Goal: Task Accomplishment & Management: Manage account settings

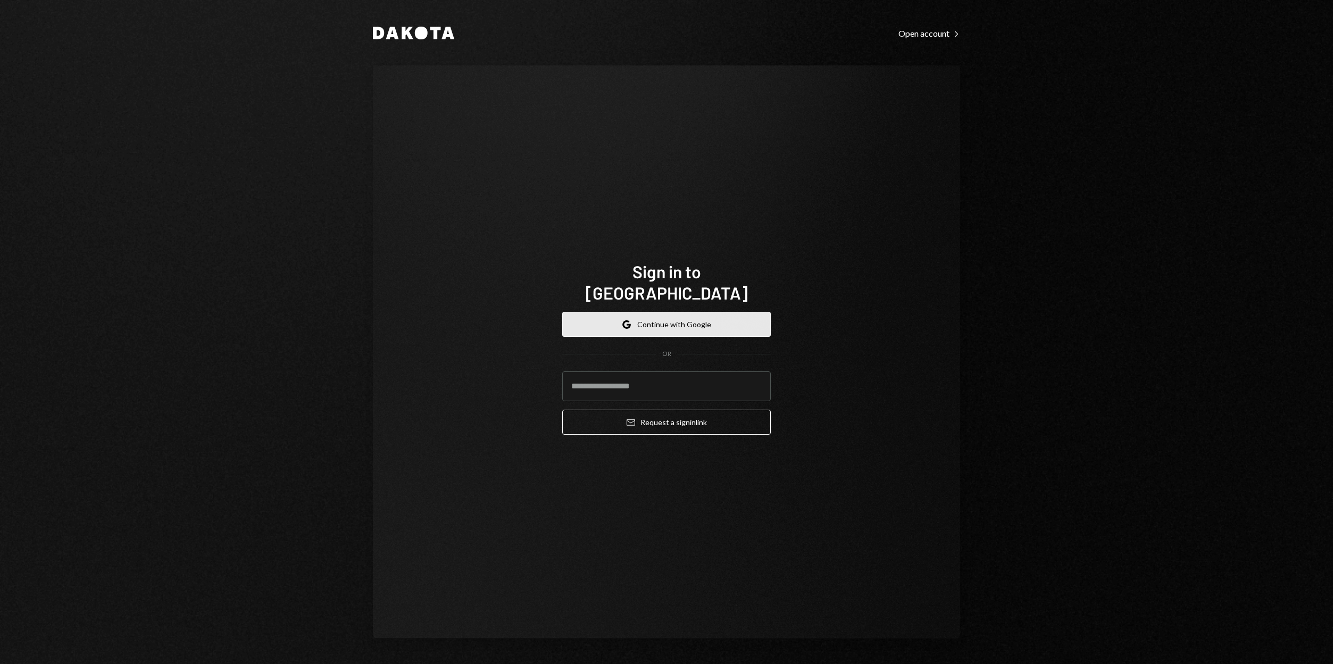
click at [623, 323] on button "Google Continue with Google" at bounding box center [666, 324] width 209 height 25
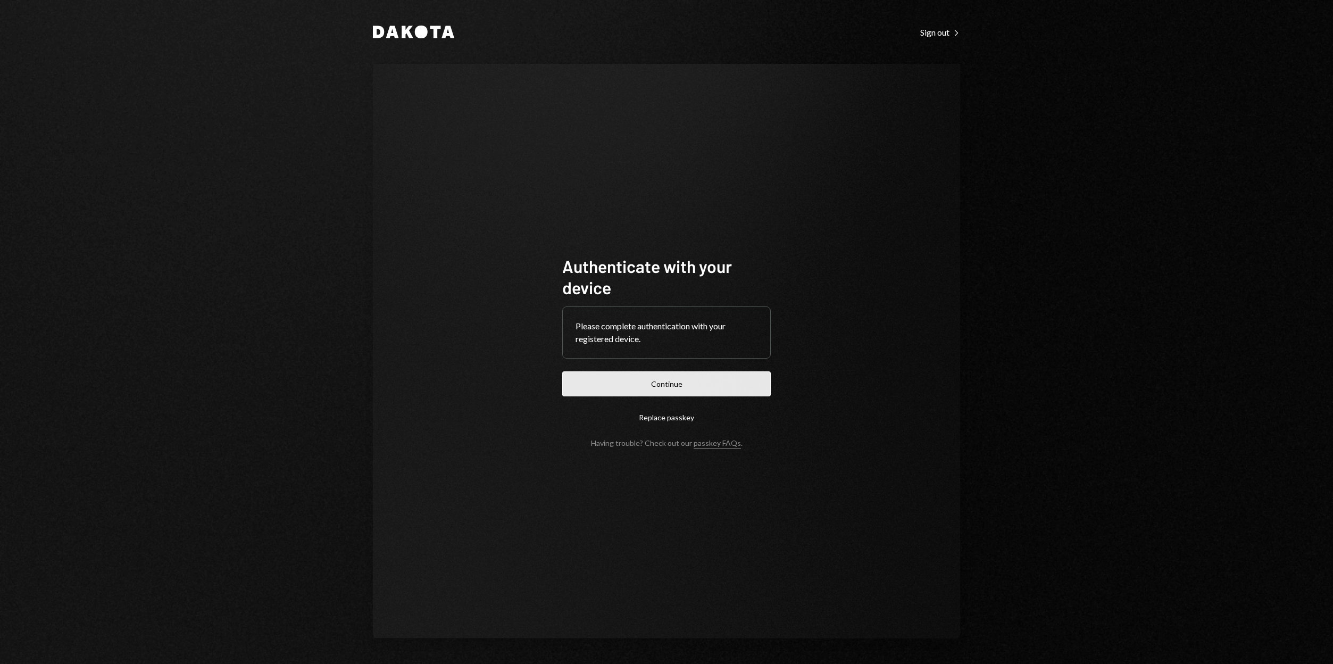
click at [656, 384] on button "Continue" at bounding box center [666, 383] width 209 height 25
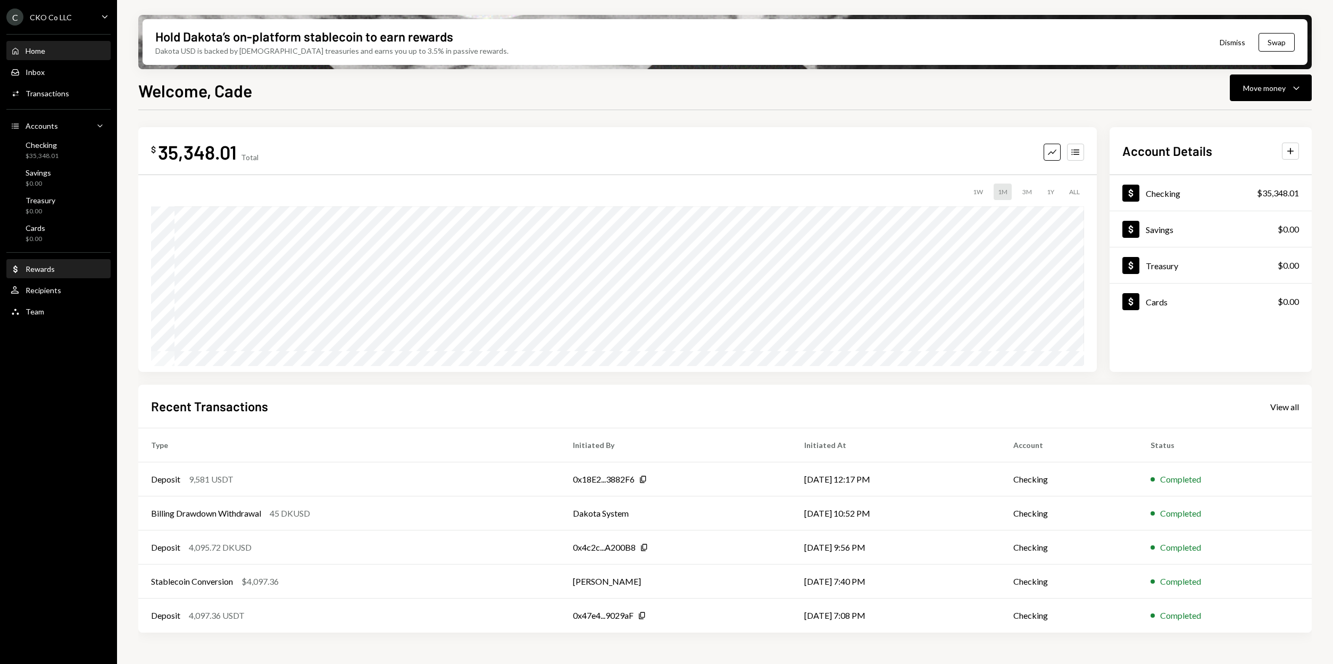
click at [37, 260] on link "Dollar Rewards" at bounding box center [58, 268] width 104 height 19
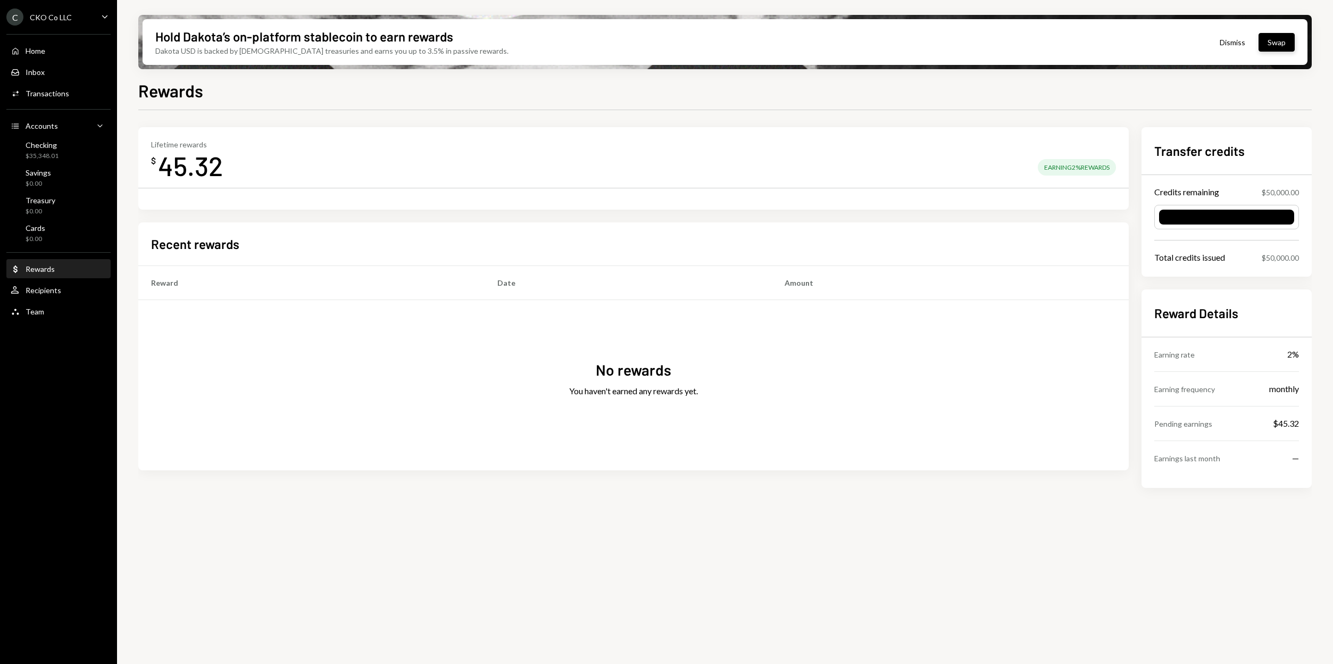
click at [1266, 42] on button "Swap" at bounding box center [1277, 42] width 36 height 19
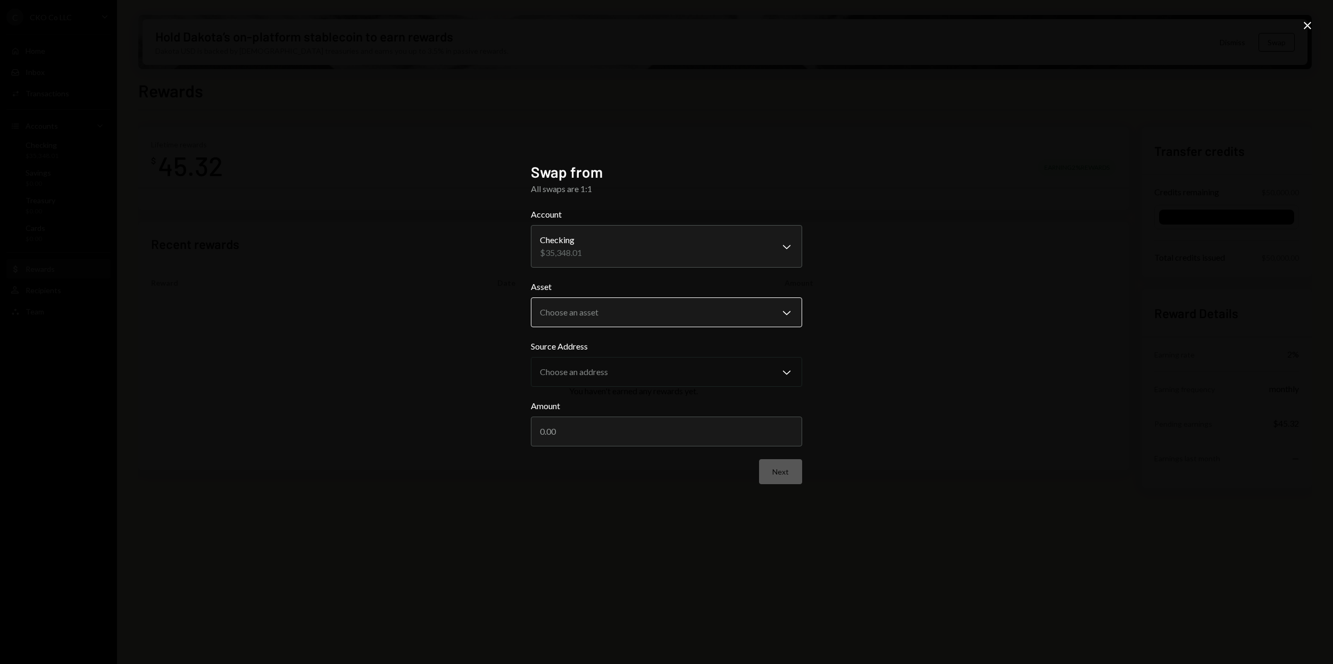
click at [568, 309] on body "**********" at bounding box center [666, 332] width 1333 height 664
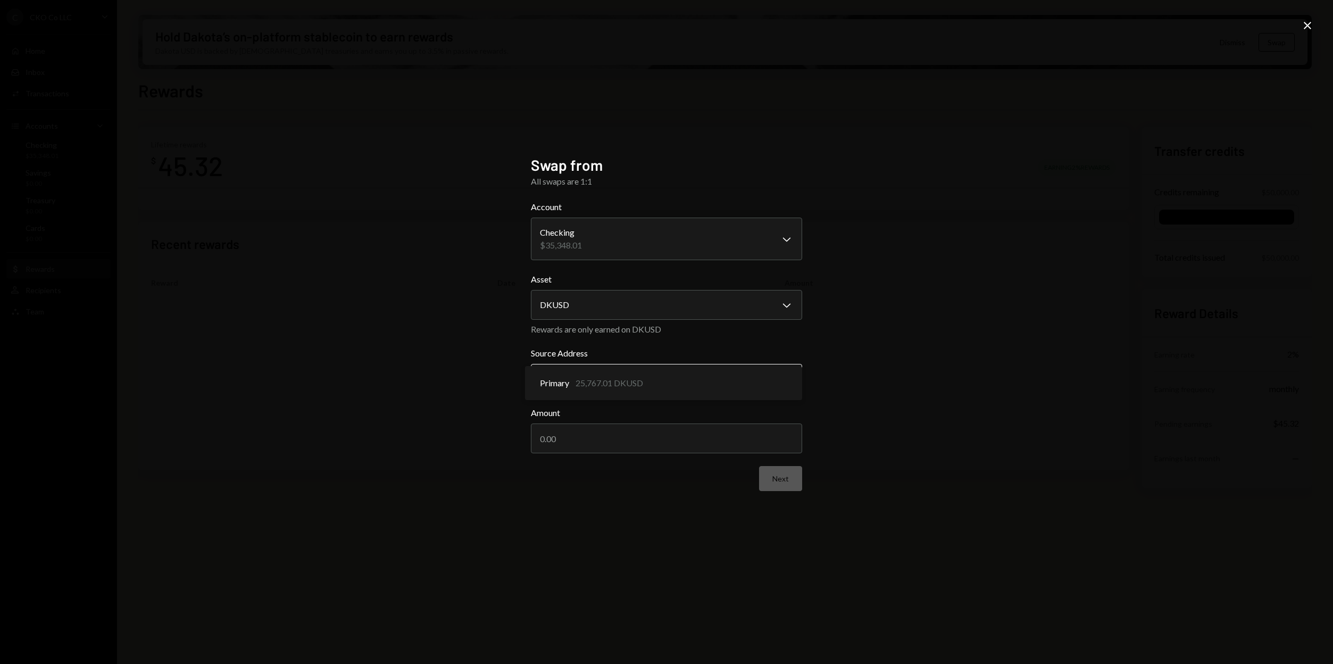
click at [577, 382] on body "**********" at bounding box center [666, 332] width 1333 height 664
click at [561, 379] on body "**********" at bounding box center [666, 332] width 1333 height 664
click at [563, 297] on body "**********" at bounding box center [666, 332] width 1333 height 664
select select "****"
click at [582, 242] on body "**********" at bounding box center [666, 332] width 1333 height 664
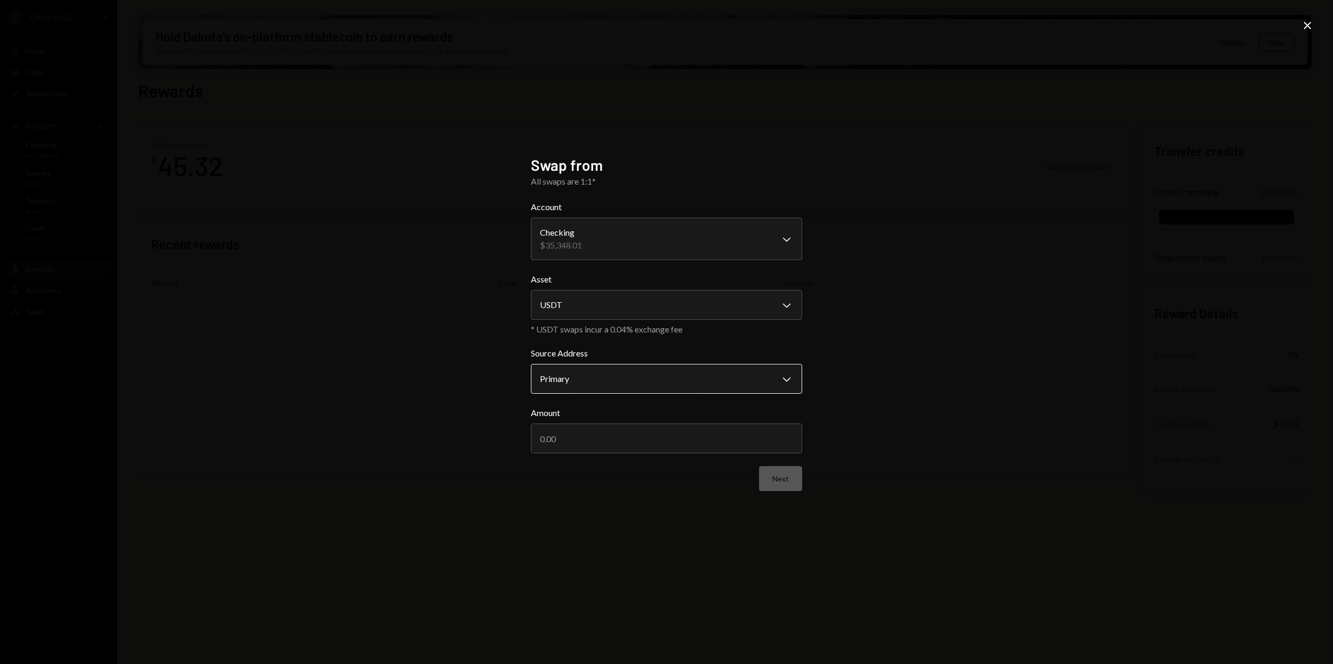
click at [563, 379] on body "**********" at bounding box center [666, 332] width 1333 height 664
click at [554, 434] on input "Amount" at bounding box center [666, 438] width 271 height 30
type input "9581"
click at [764, 477] on button "Next" at bounding box center [780, 478] width 43 height 25
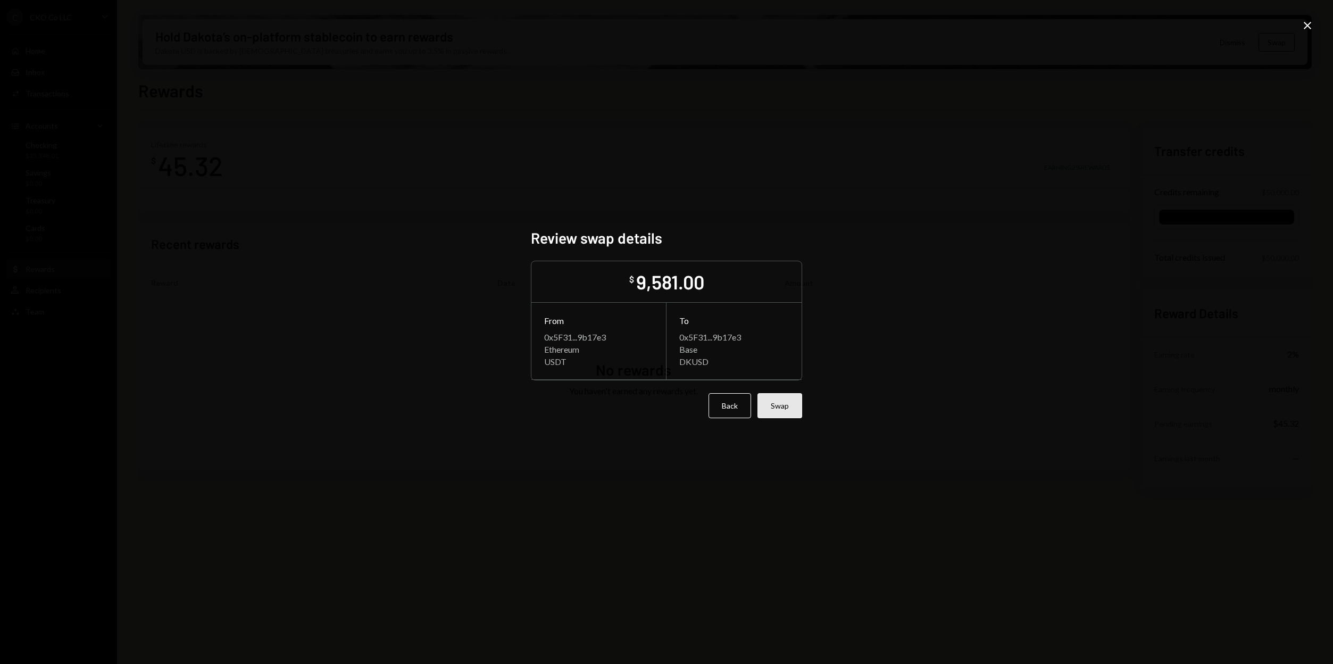
click at [771, 403] on button "Swap" at bounding box center [779, 405] width 45 height 25
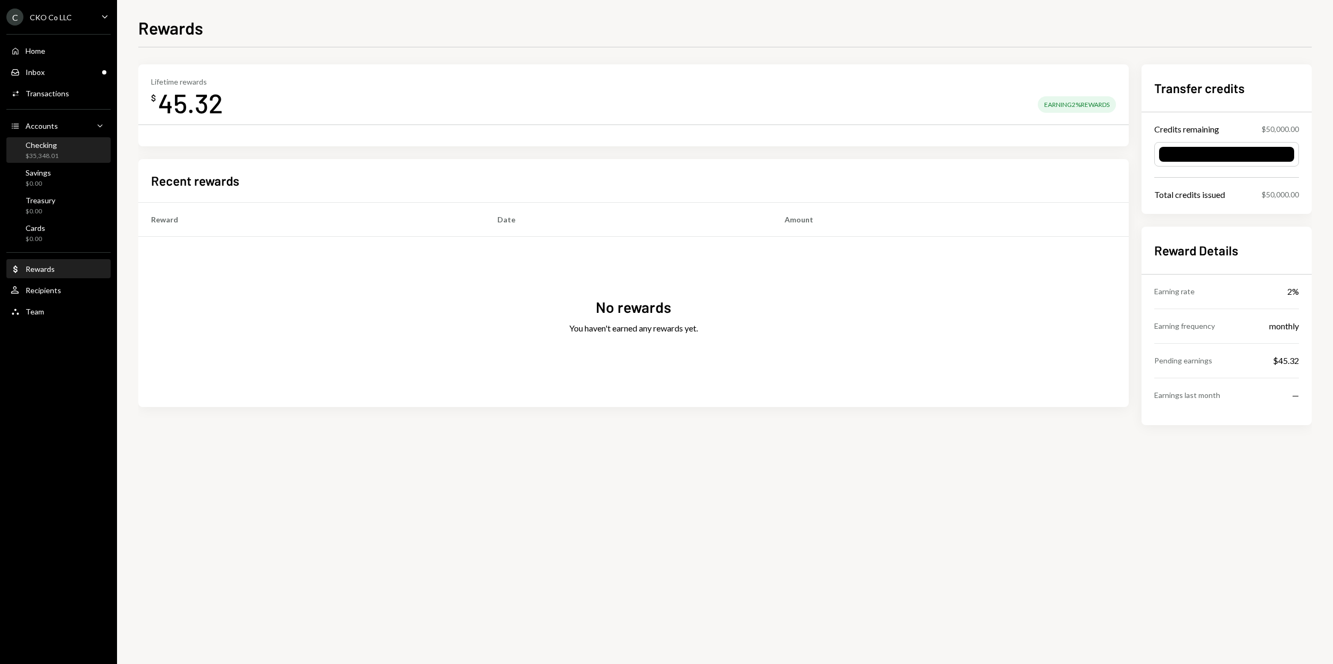
click at [29, 153] on div "$35,348.01" at bounding box center [42, 156] width 33 height 9
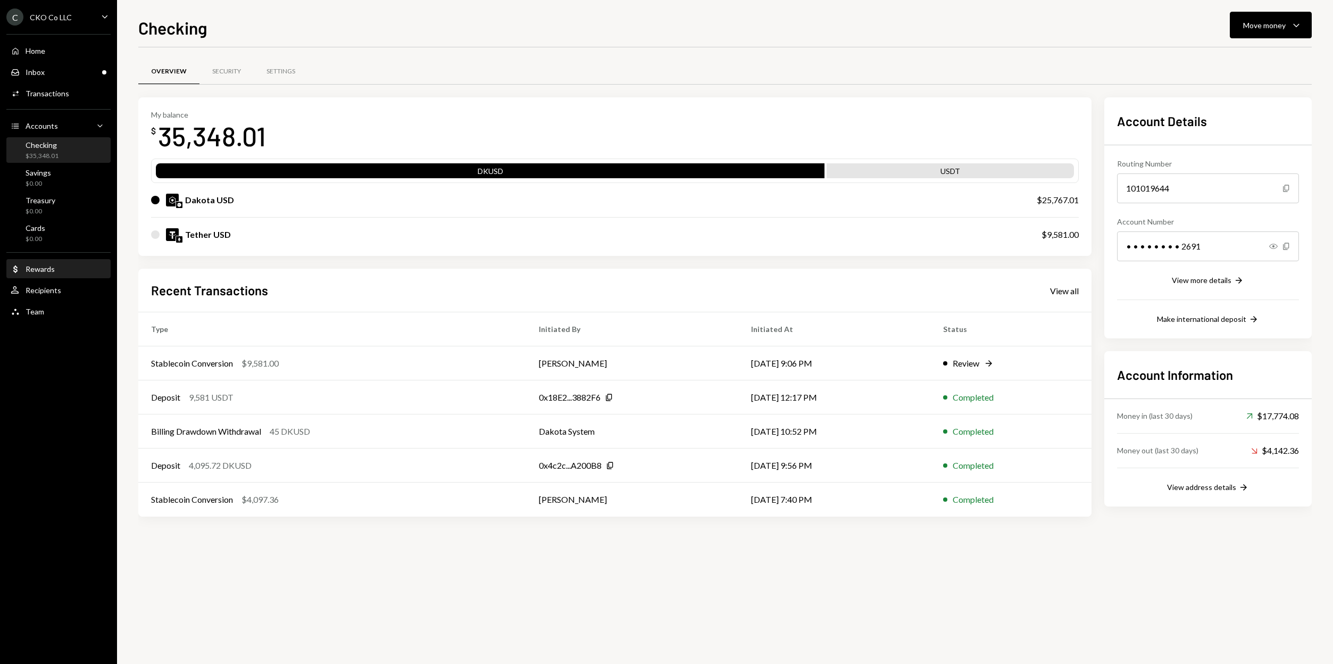
click at [11, 273] on icon "Dollar" at bounding box center [16, 269] width 10 height 10
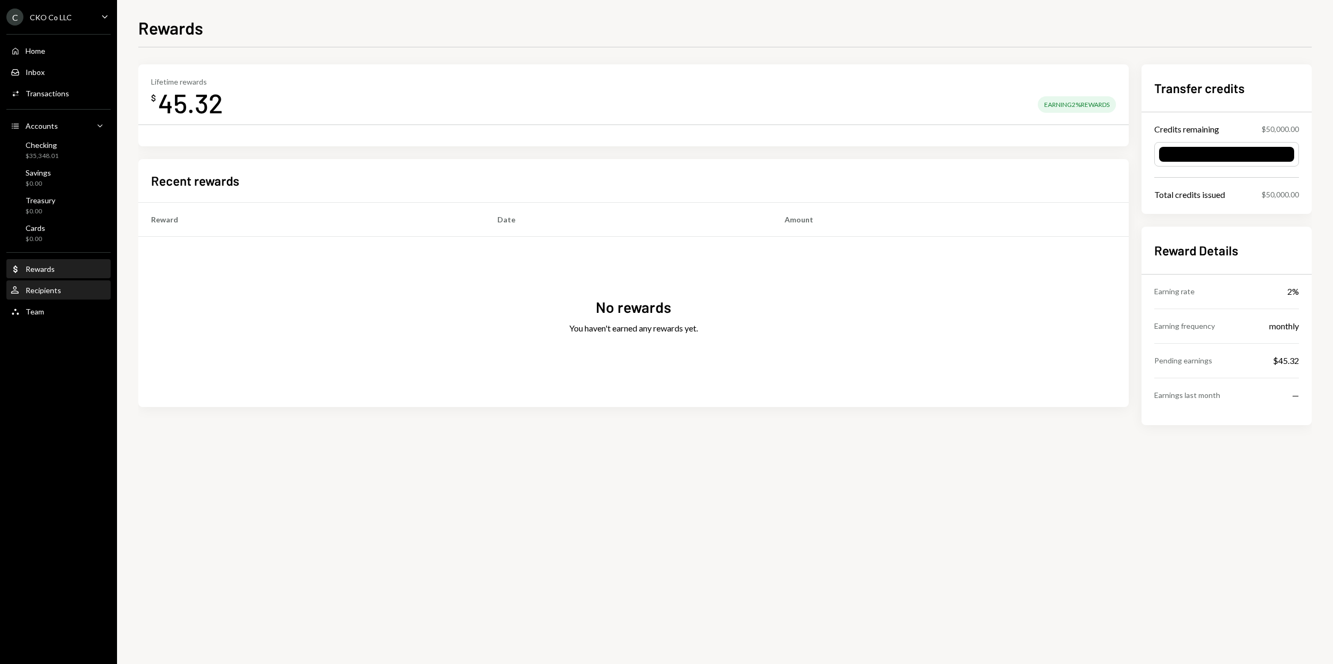
click at [51, 293] on div "Recipients" at bounding box center [44, 290] width 36 height 9
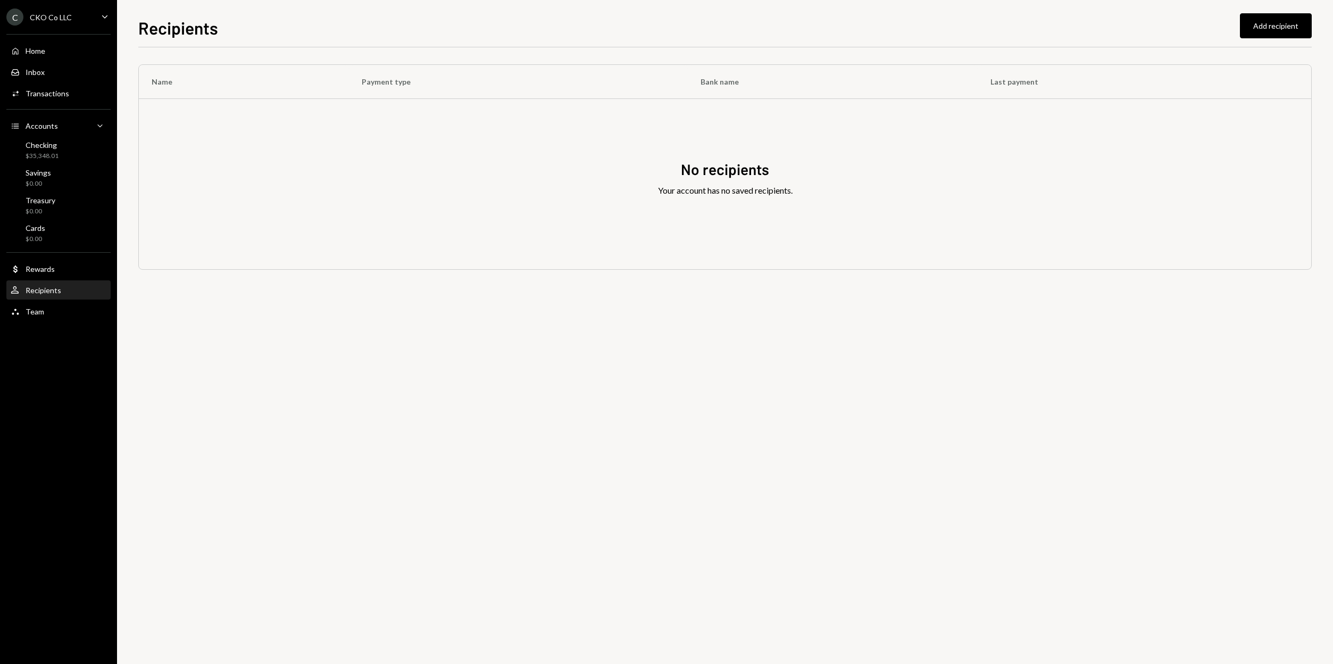
click at [36, 300] on div "Home Home Inbox Inbox Activities Transactions Accounts Accounts Caret Down Chec…" at bounding box center [58, 175] width 117 height 295
click at [36, 304] on div "Team Team" at bounding box center [59, 312] width 96 height 18
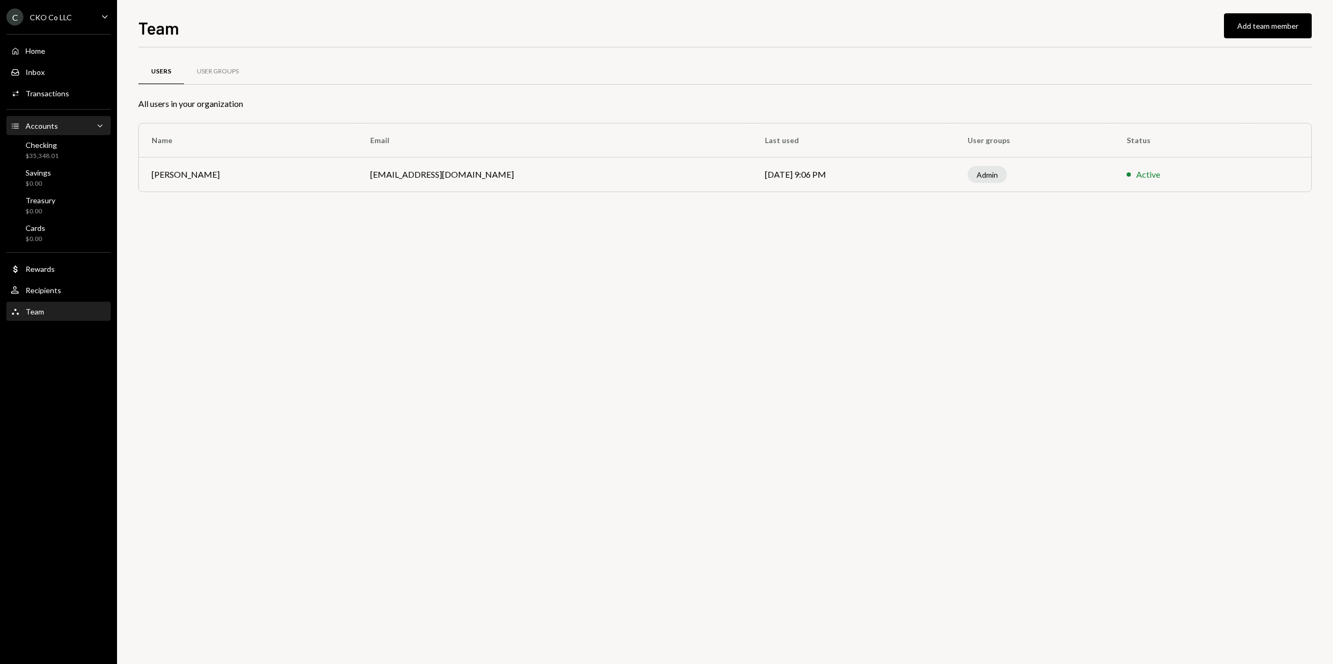
click at [31, 130] on div "Accounts Accounts" at bounding box center [34, 126] width 47 height 10
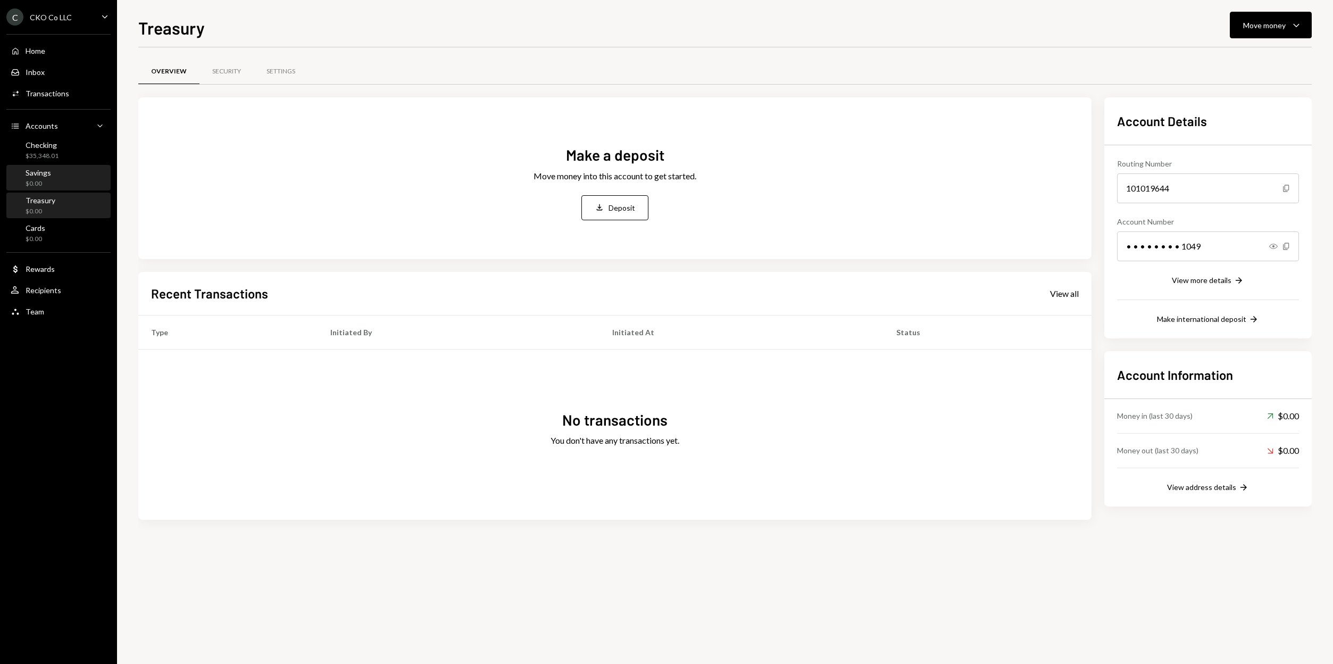
click at [59, 174] on div "Savings $0.00" at bounding box center [59, 178] width 96 height 20
click at [46, 141] on div "Checking" at bounding box center [42, 144] width 33 height 9
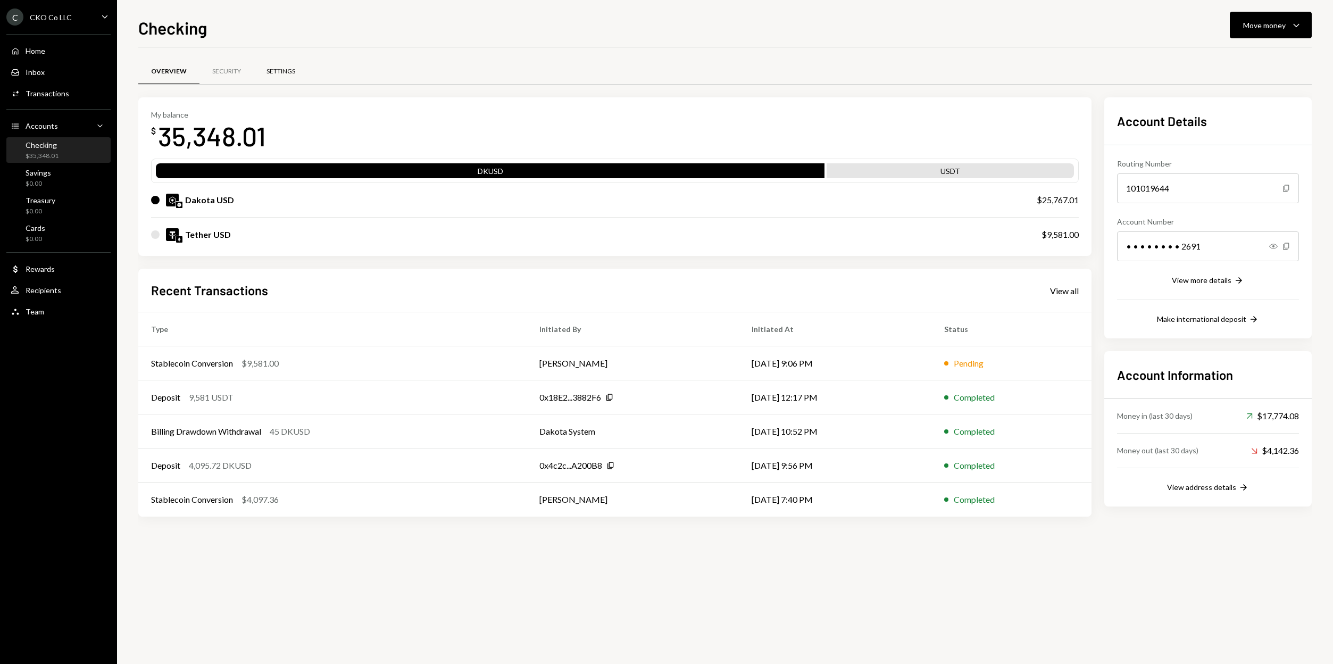
click at [262, 77] on div "Settings" at bounding box center [281, 72] width 54 height 26
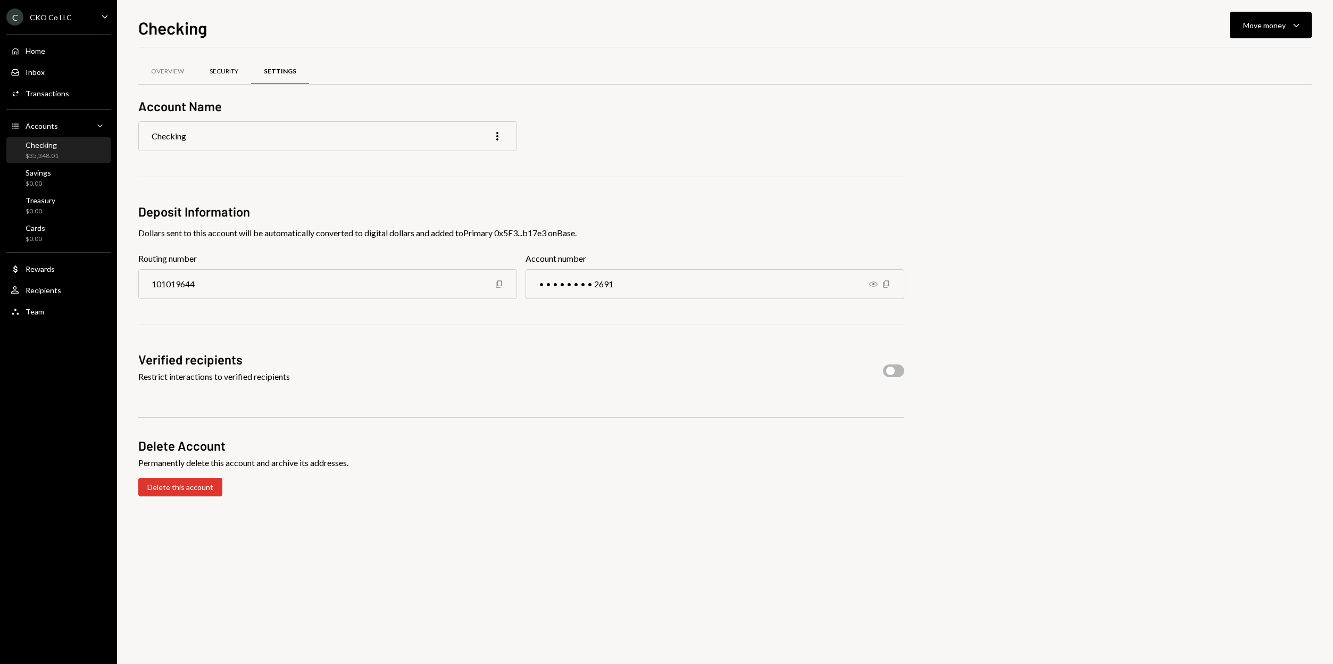
click at [229, 74] on div "Security" at bounding box center [224, 71] width 29 height 9
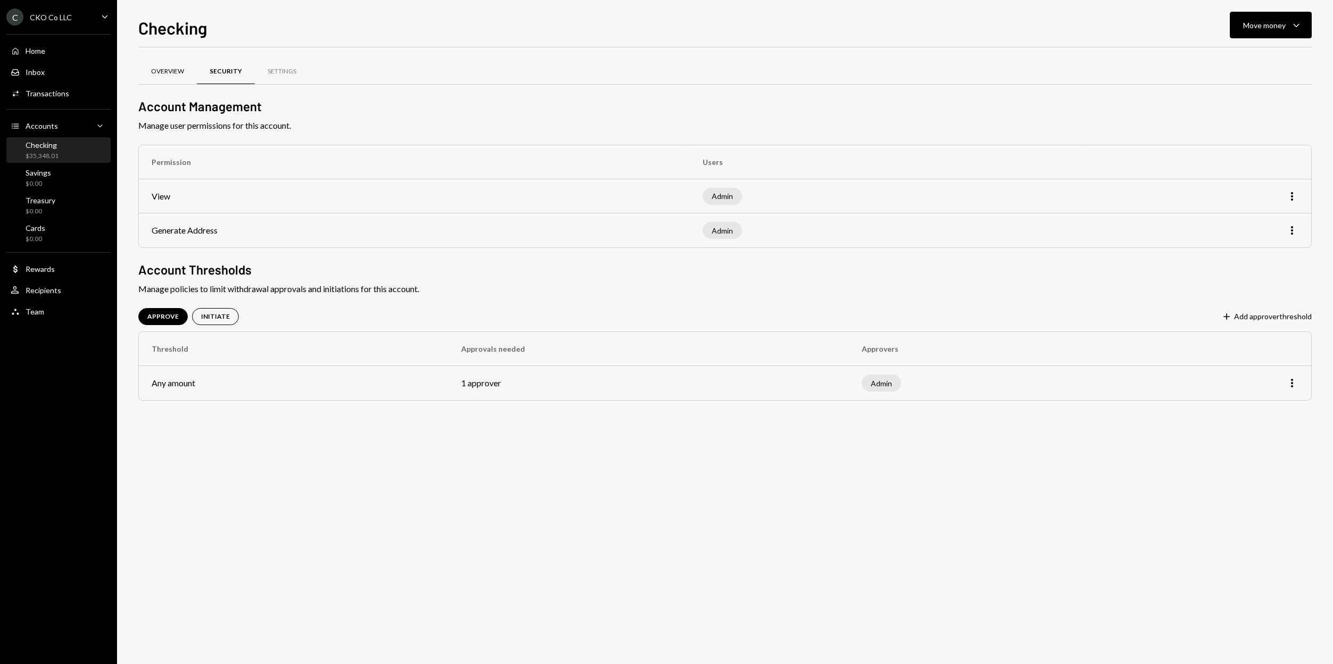
click at [169, 77] on div "Overview" at bounding box center [167, 72] width 59 height 26
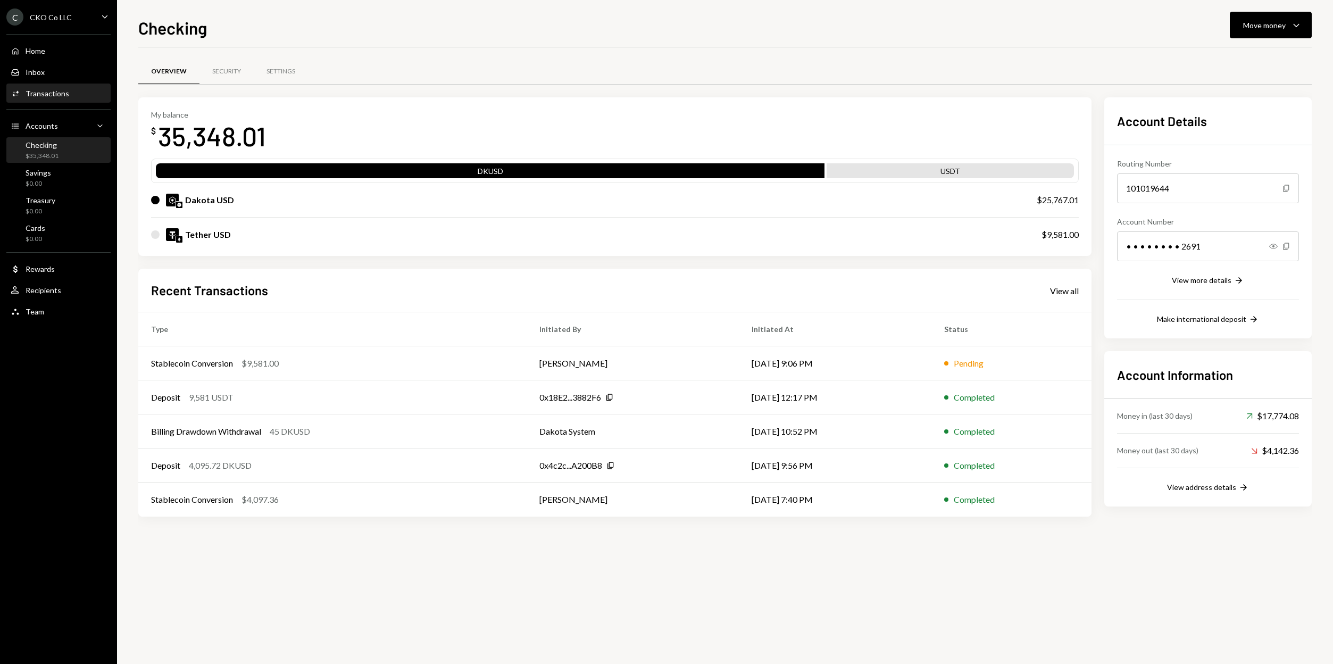
click at [42, 96] on div "Transactions" at bounding box center [48, 93] width 44 height 9
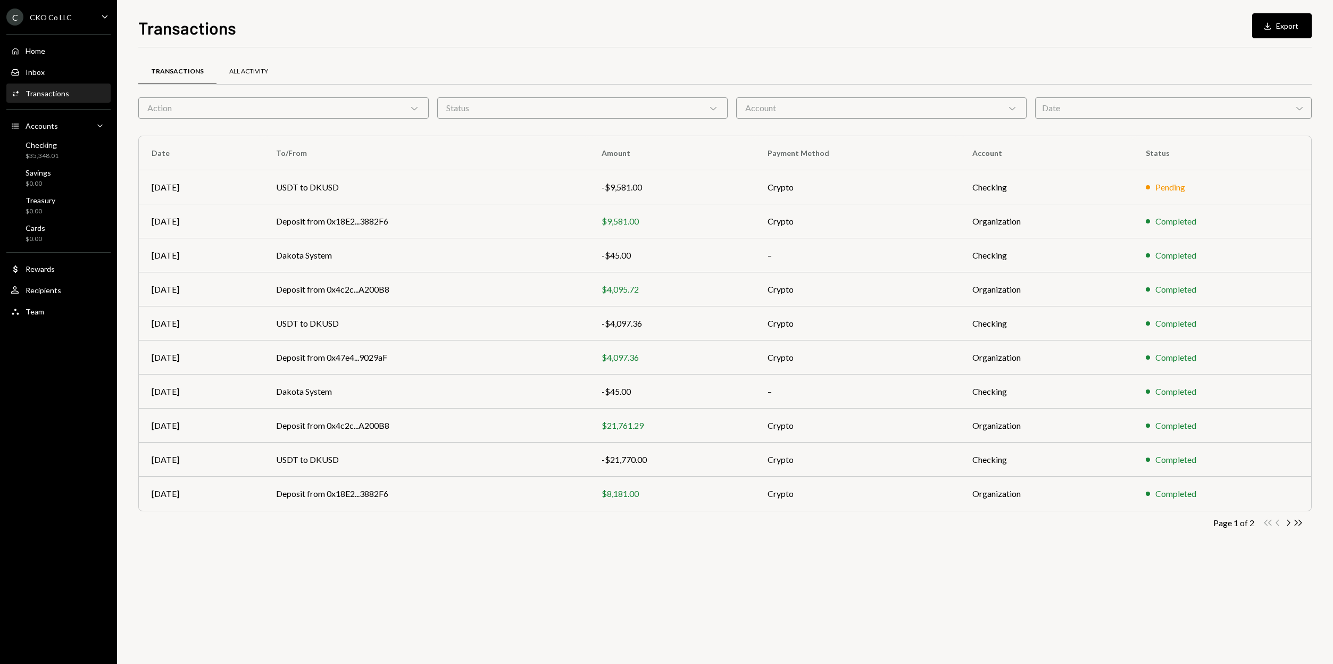
click at [261, 74] on div "All Activity" at bounding box center [248, 71] width 39 height 9
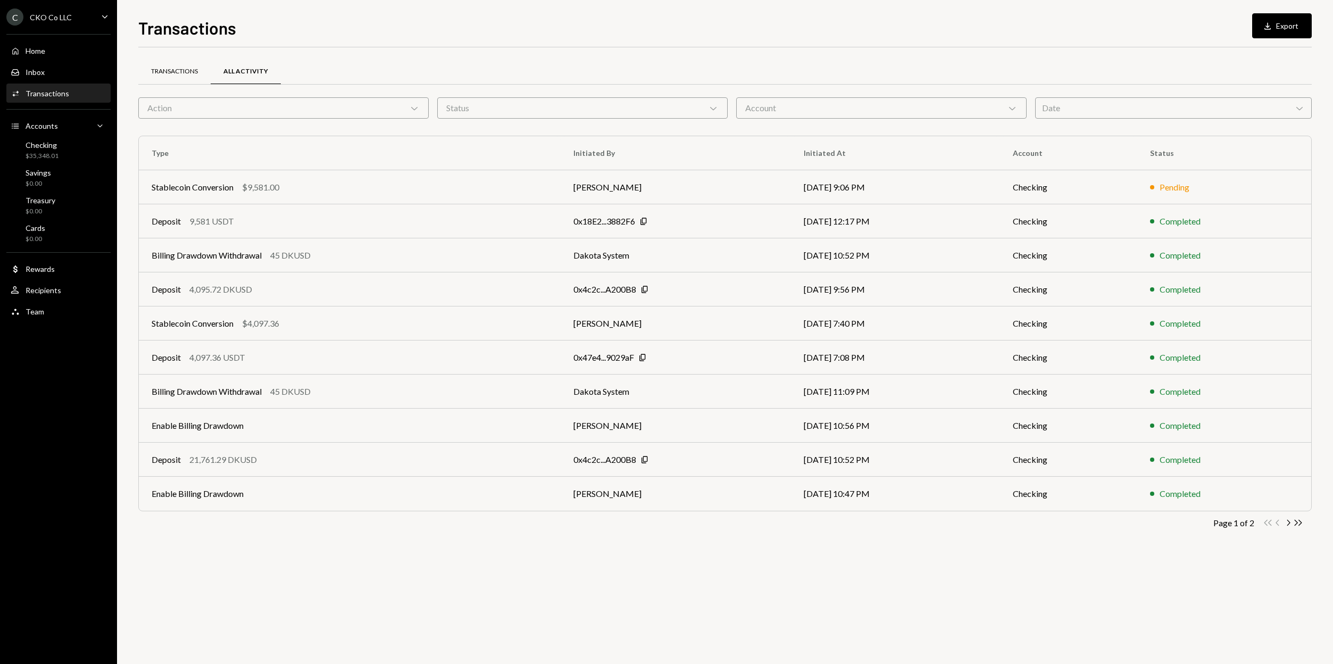
click at [178, 75] on div "Transactions" at bounding box center [174, 71] width 47 height 9
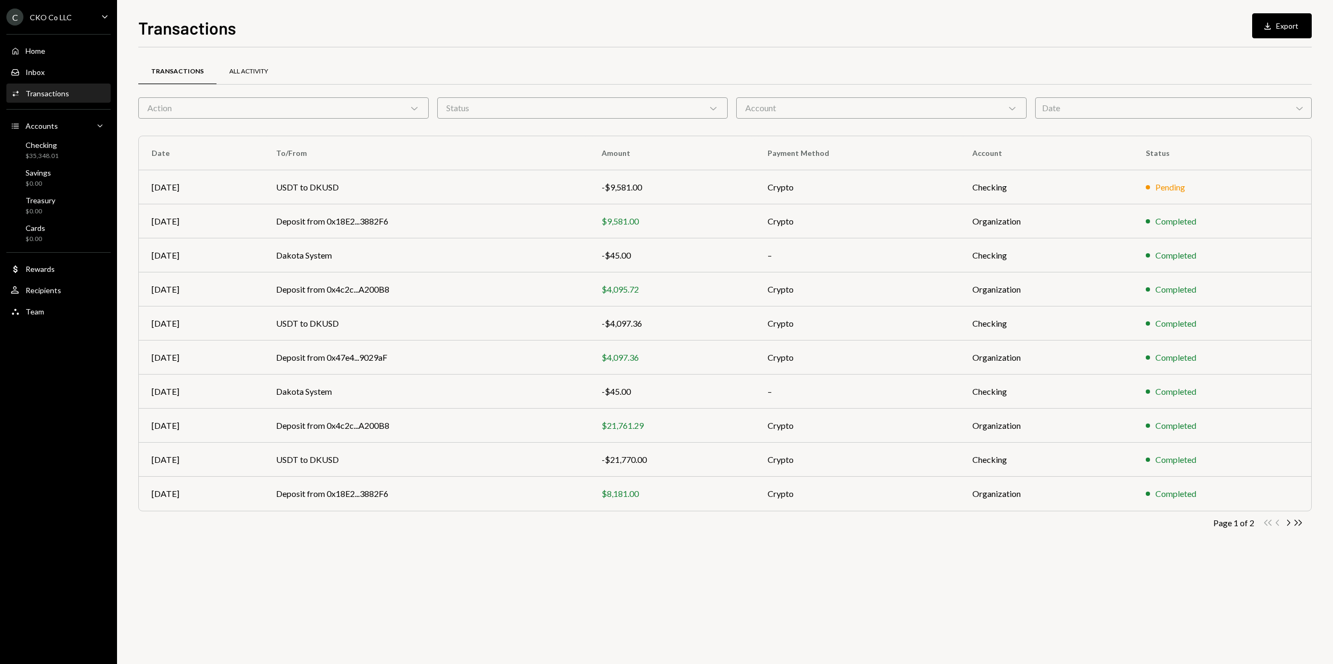
click at [253, 74] on div "All Activity" at bounding box center [248, 71] width 39 height 9
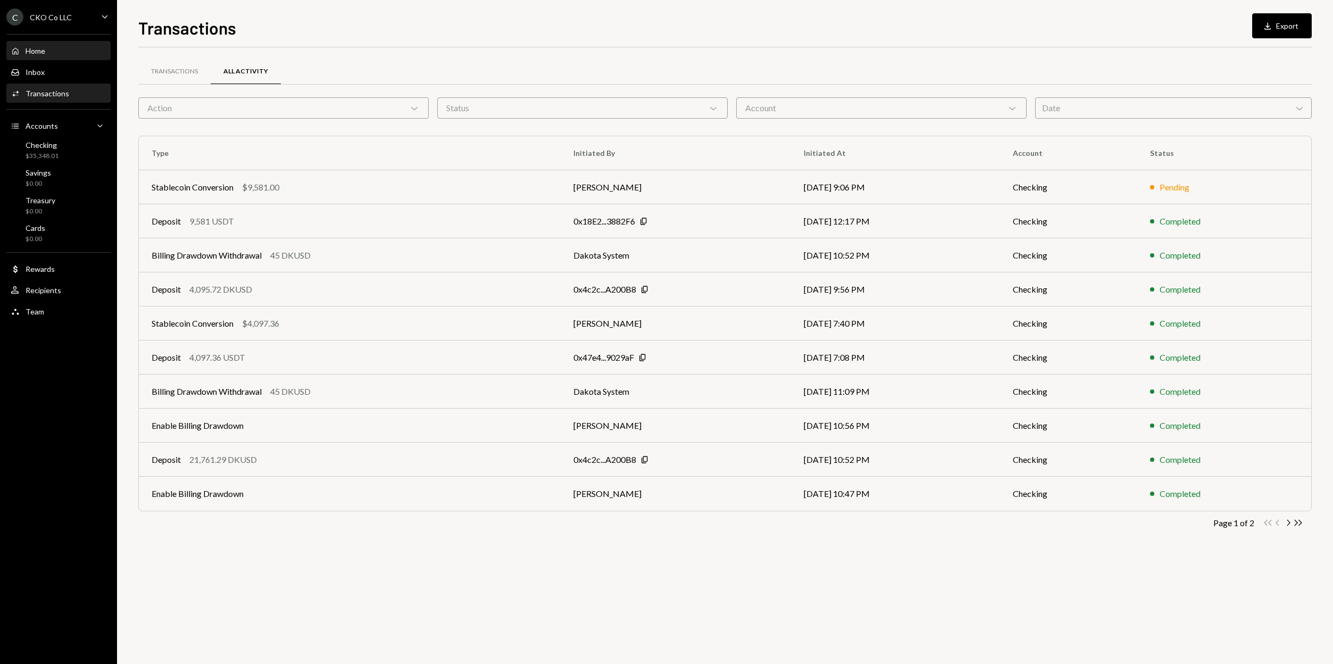
click at [39, 56] on div "Home Home" at bounding box center [59, 51] width 96 height 18
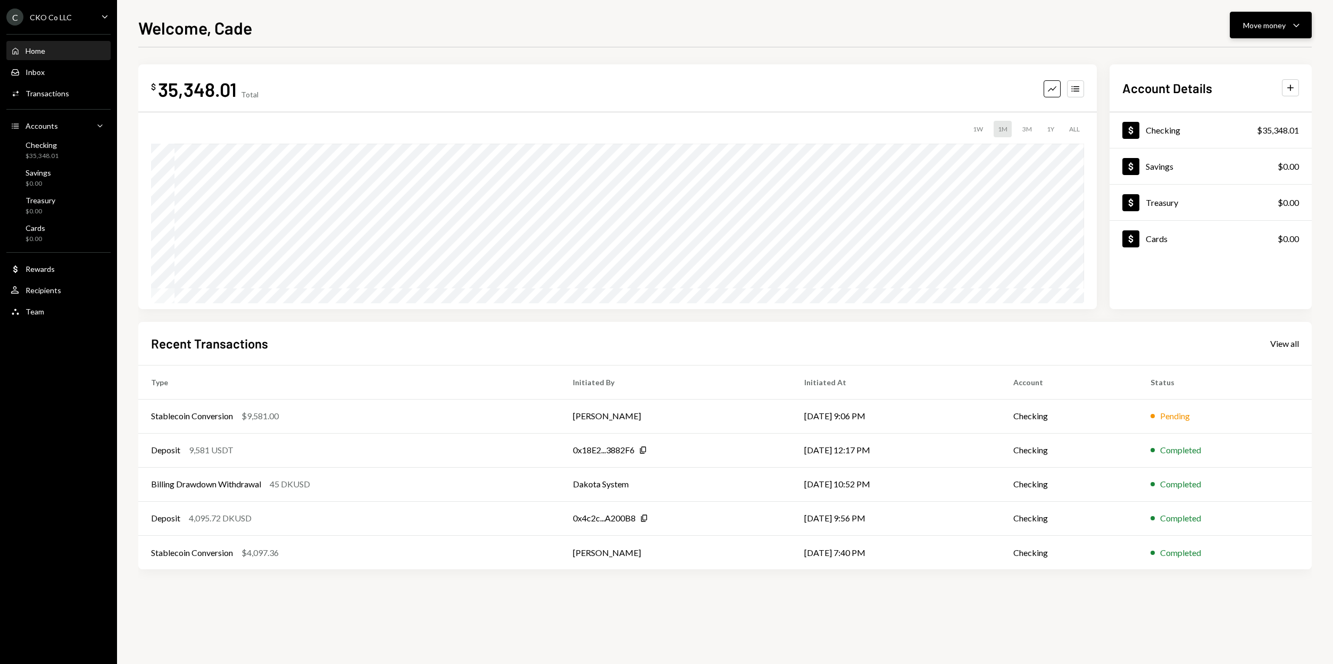
click at [1266, 29] on div "Move money" at bounding box center [1264, 25] width 43 height 11
click at [1058, 41] on div "Welcome, Cade Move money Caret Down $ 35,348.01 Total Graph Accounts 1W 1M 3M 1…" at bounding box center [724, 339] width 1173 height 649
click at [71, 22] on div "C CKO Co LLC Caret Down" at bounding box center [58, 17] width 117 height 17
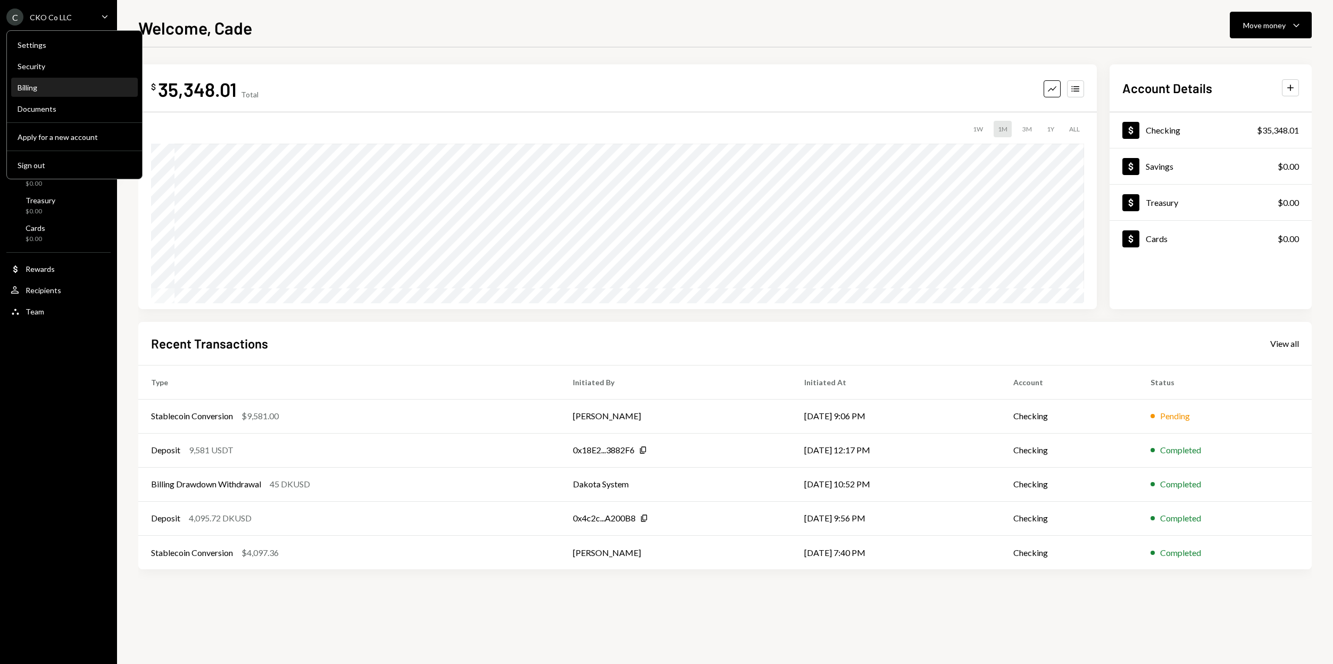
click at [32, 88] on div "Billing" at bounding box center [75, 87] width 114 height 9
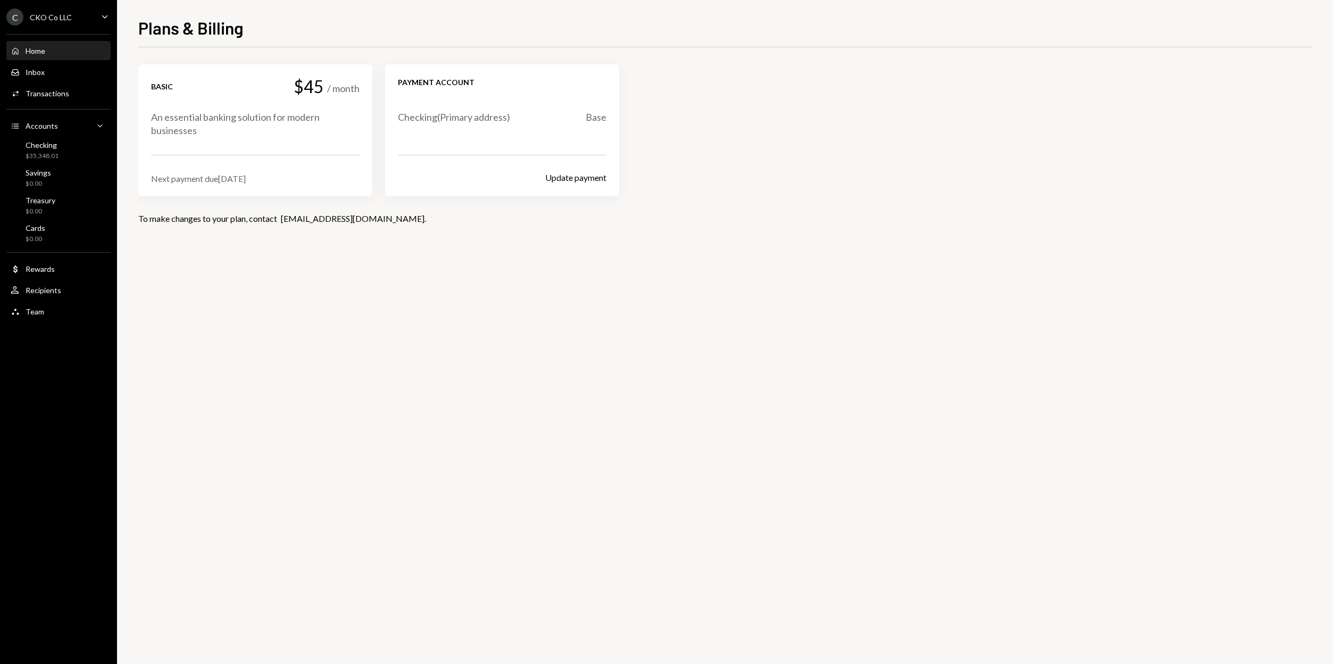
click at [40, 46] on div "Home" at bounding box center [36, 50] width 20 height 9
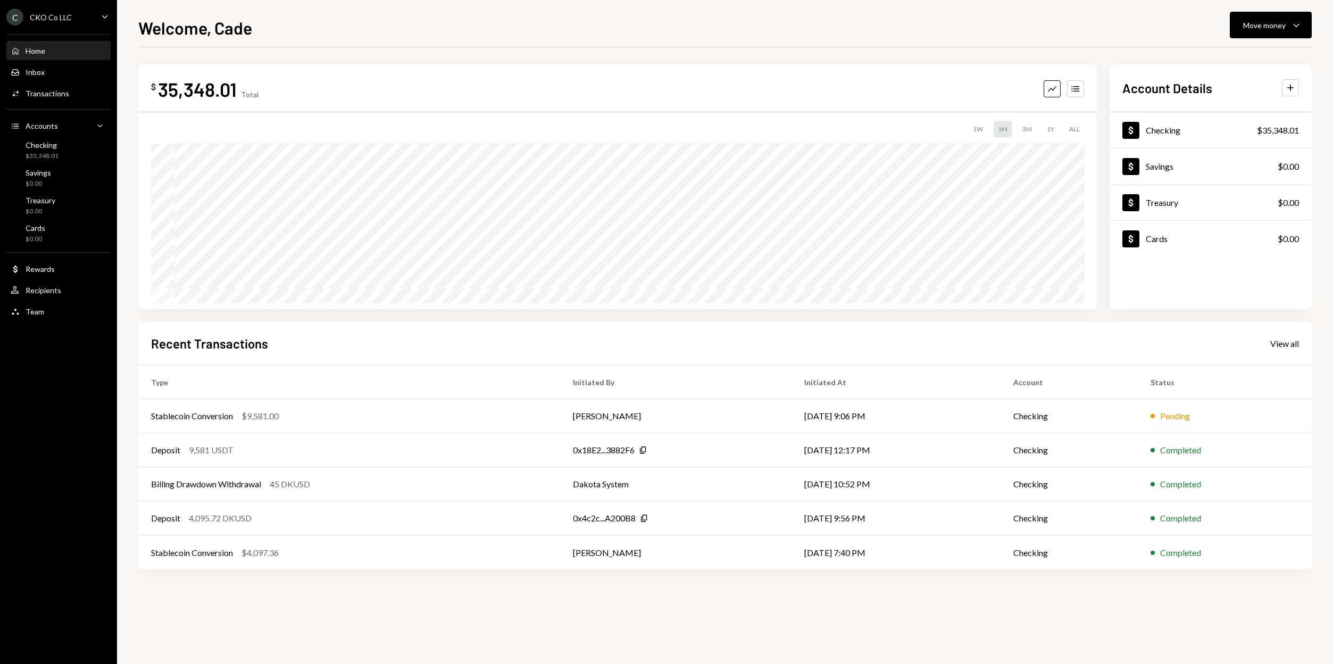
click at [1053, 128] on div "1Y" at bounding box center [1051, 129] width 16 height 16
click at [30, 273] on div "Dollar Rewards" at bounding box center [33, 269] width 44 height 10
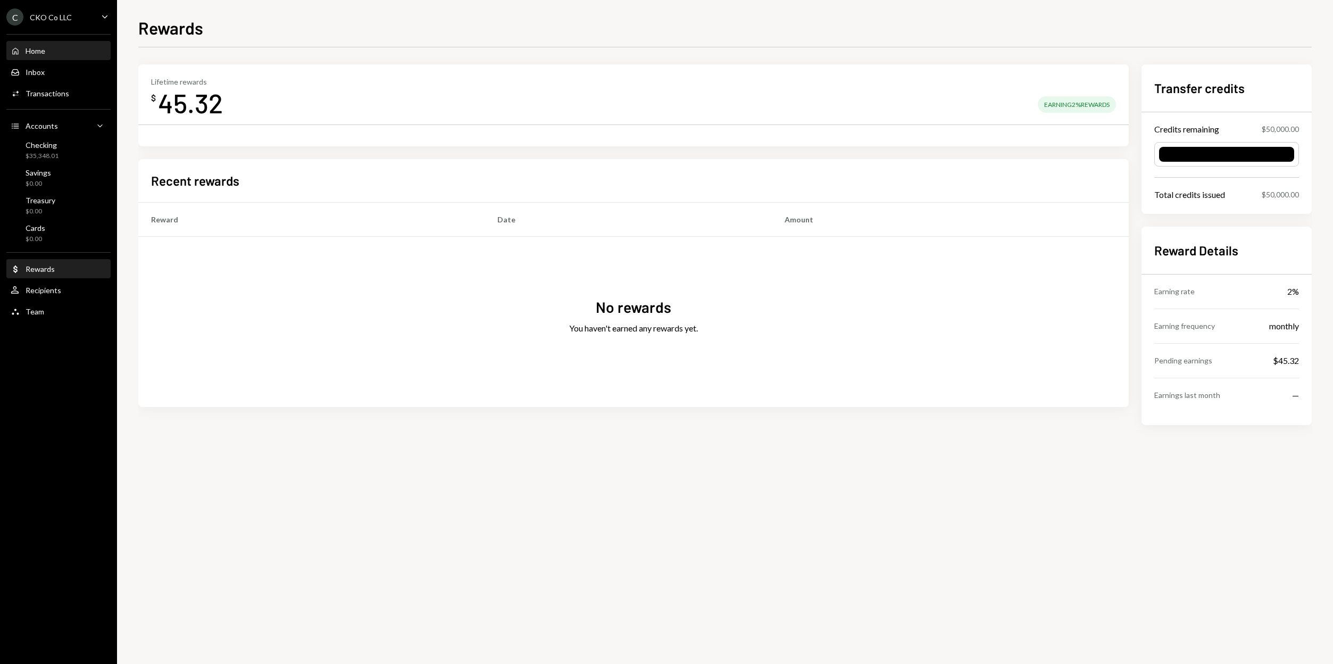
click at [52, 51] on div "Home Home" at bounding box center [59, 51] width 96 height 10
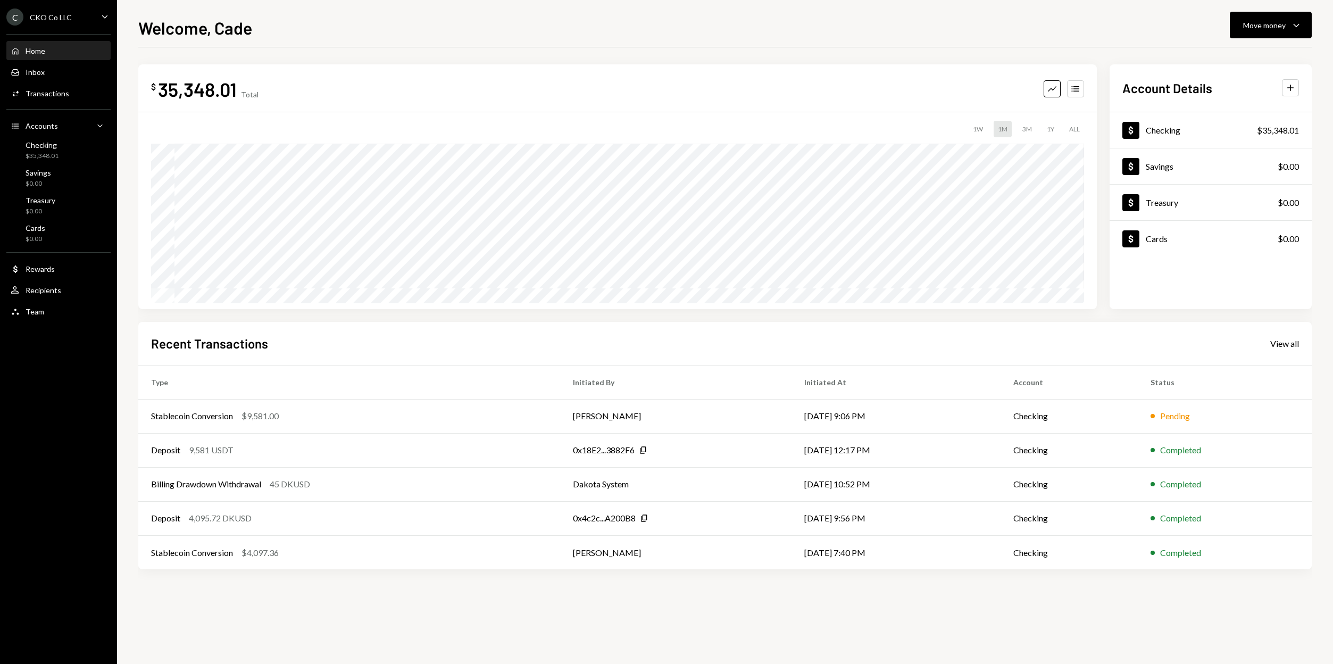
click at [79, 21] on div "C CKO Co LLC Caret Down" at bounding box center [58, 17] width 117 height 17
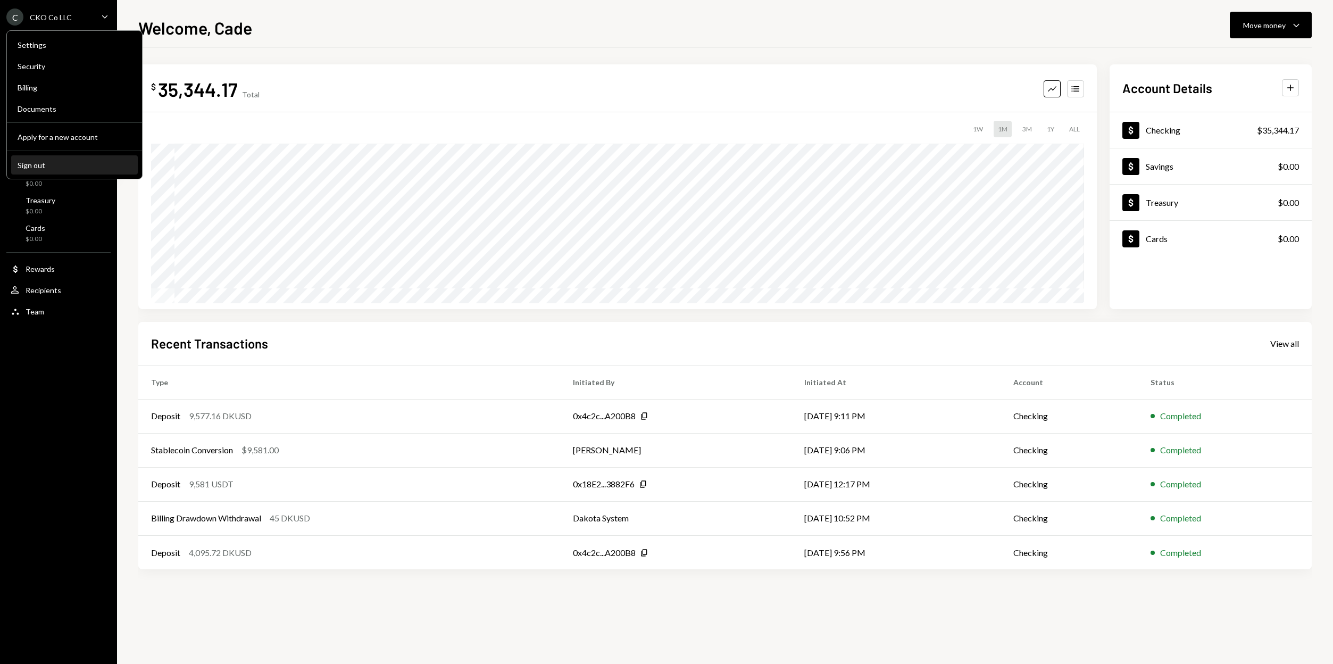
click at [43, 163] on div "Sign out" at bounding box center [75, 165] width 114 height 9
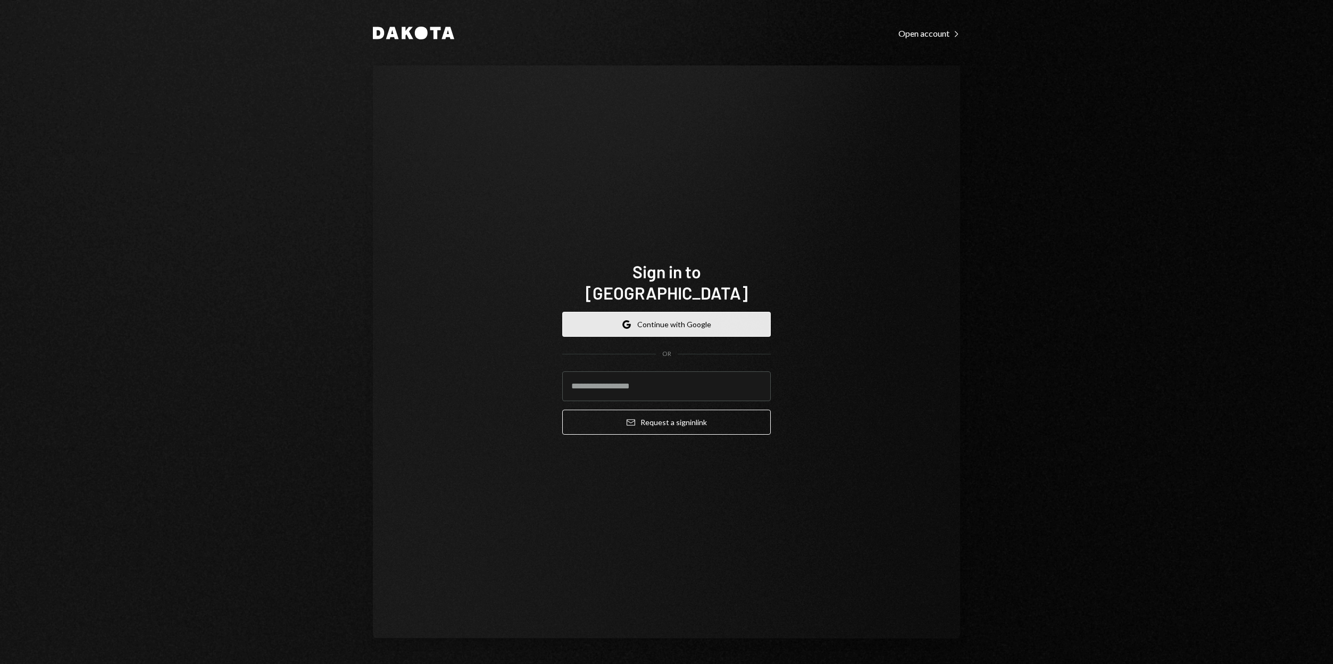
click at [670, 314] on button "Google Continue with Google" at bounding box center [666, 324] width 209 height 25
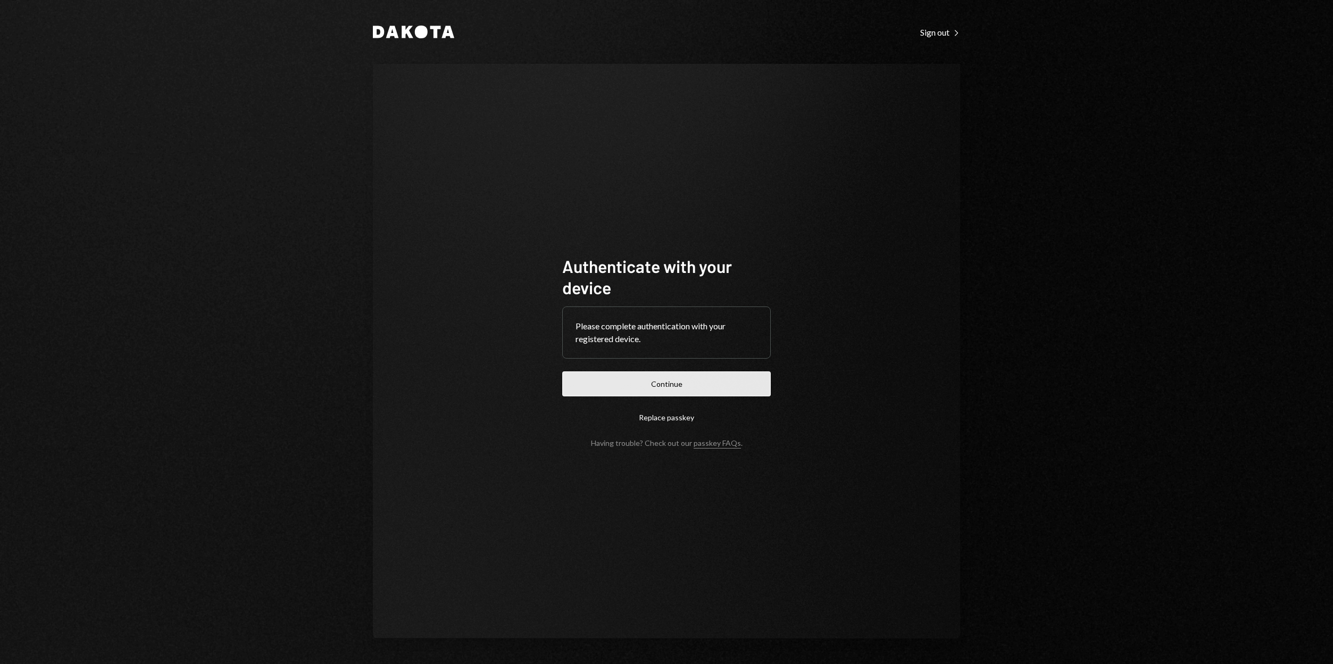
click at [655, 388] on button "Continue" at bounding box center [666, 383] width 209 height 25
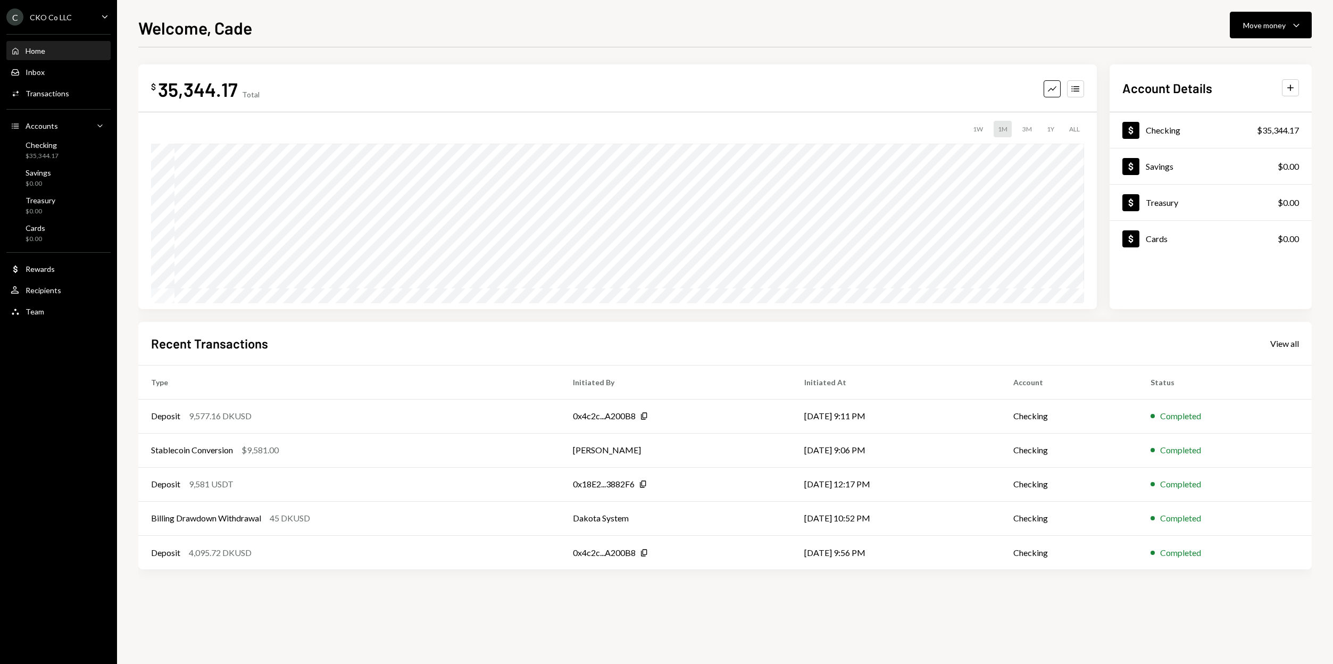
click at [1056, 126] on div "1Y" at bounding box center [1051, 129] width 16 height 16
click at [28, 276] on div "Dollar Rewards" at bounding box center [59, 269] width 96 height 18
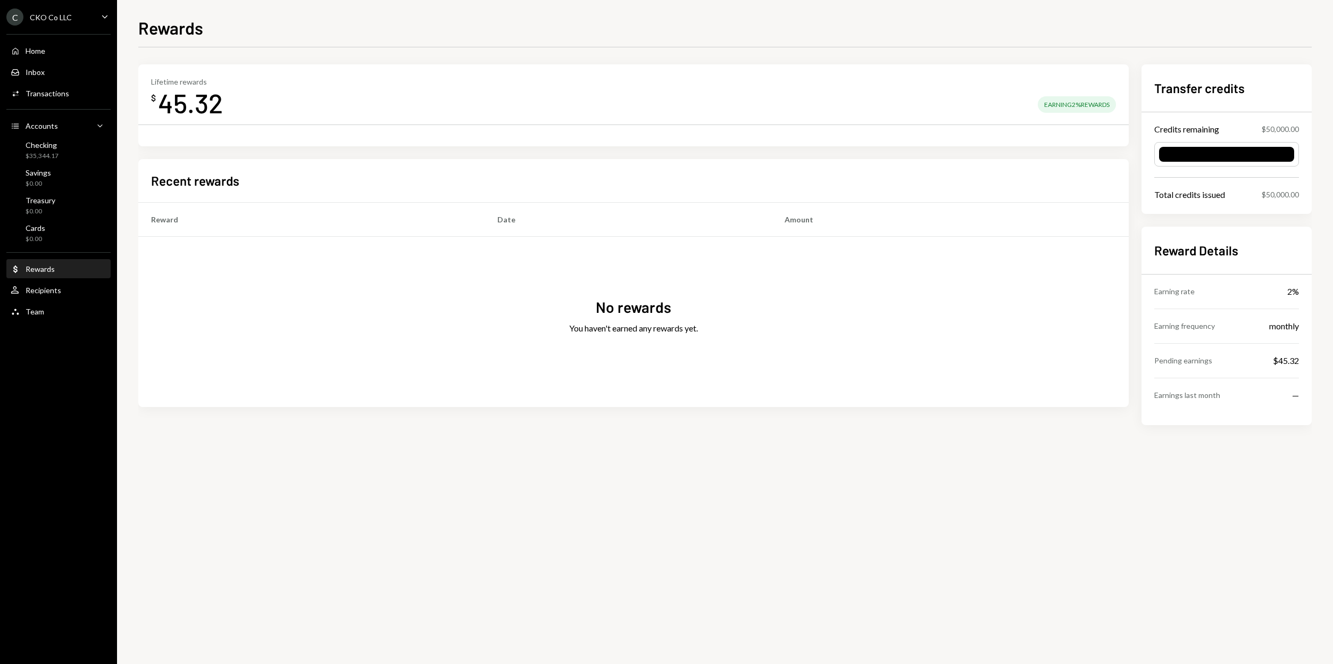
drag, startPoint x: 134, startPoint y: 100, endPoint x: 123, endPoint y: 93, distance: 13.1
click at [132, 98] on div "Rewards Lifetime rewards $ 45.32 Earning 2% Rewards Recent rewards Reward Date …" at bounding box center [725, 332] width 1216 height 664
click at [51, 59] on div "Home Home" at bounding box center [59, 51] width 96 height 18
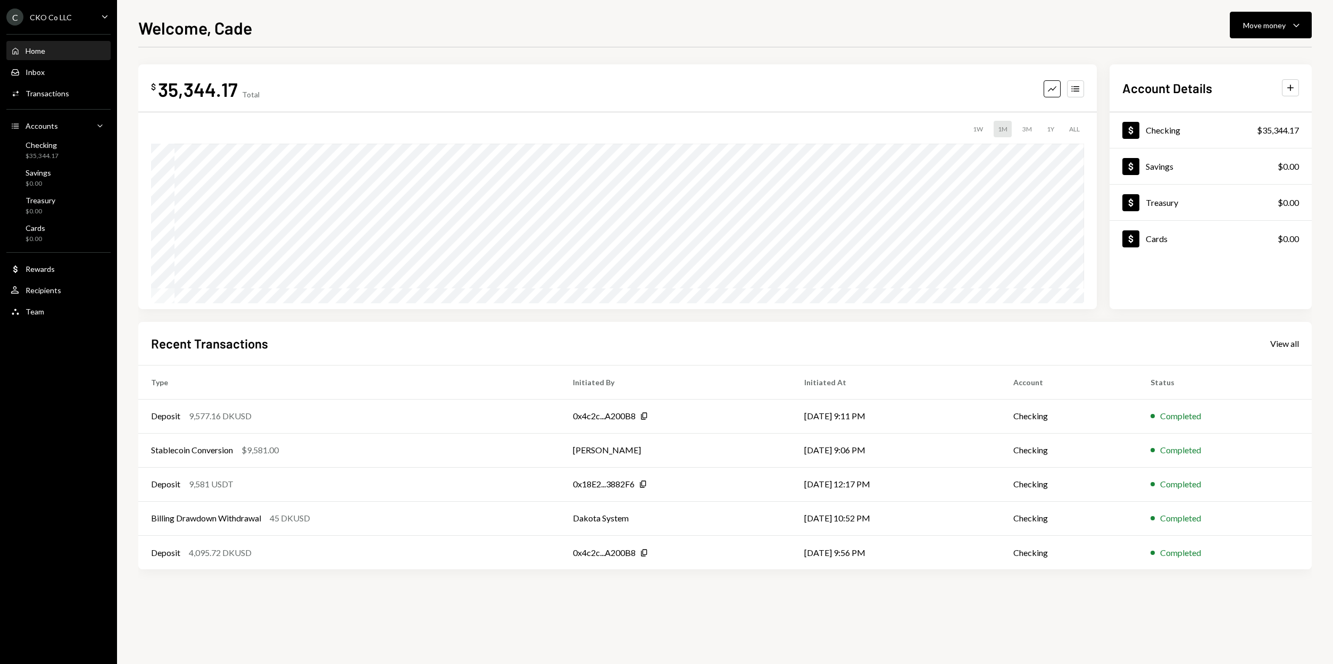
click at [92, 10] on div "C CKO Co LLC Caret Down" at bounding box center [58, 17] width 117 height 17
